Goal: Task Accomplishment & Management: Manage account settings

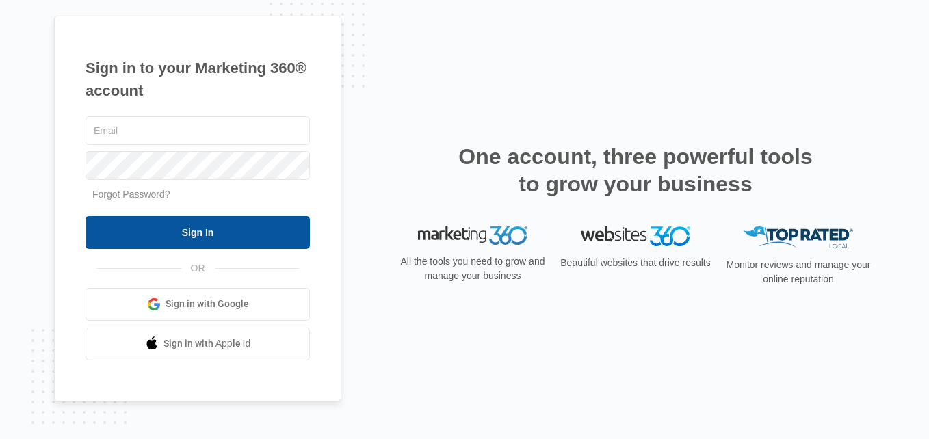
type input "[EMAIL_ADDRESS][DOMAIN_NAME]"
click at [199, 229] on input "Sign In" at bounding box center [198, 232] width 224 height 33
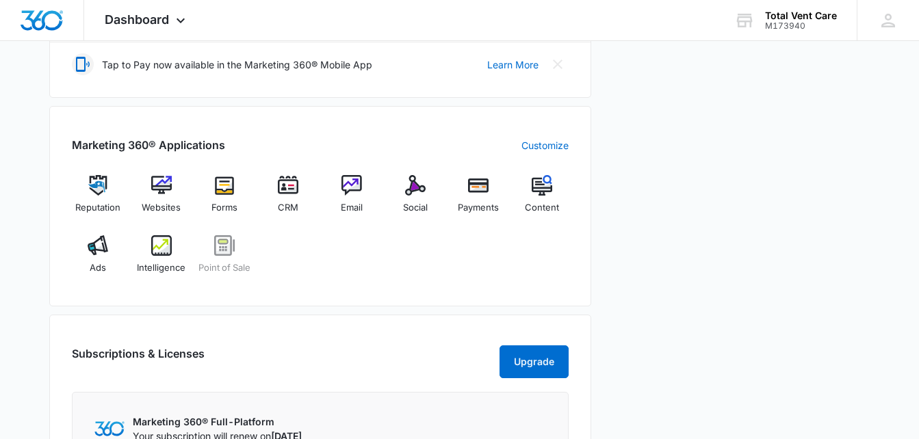
scroll to position [479, 0]
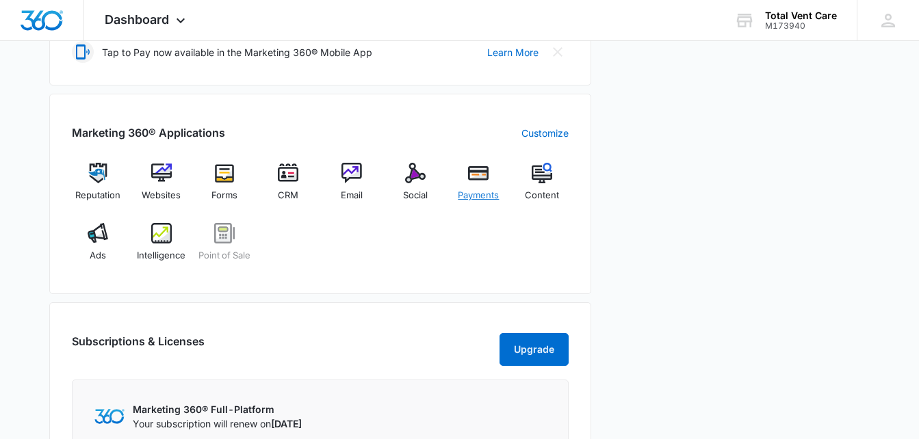
click at [473, 172] on img at bounding box center [478, 173] width 21 height 21
